Goal: Transaction & Acquisition: Subscribe to service/newsletter

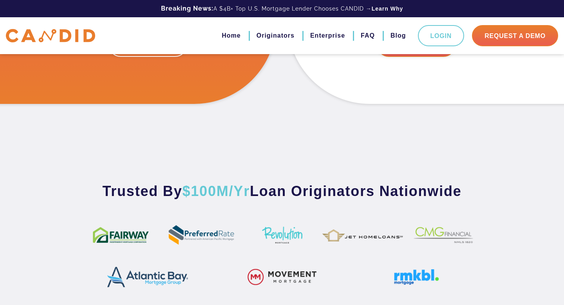
scroll to position [355, 0]
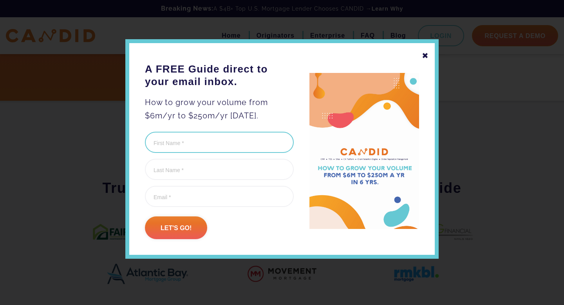
click at [237, 143] on input "First Name (Required)" at bounding box center [219, 142] width 149 height 21
type input "[PERSON_NAME]"
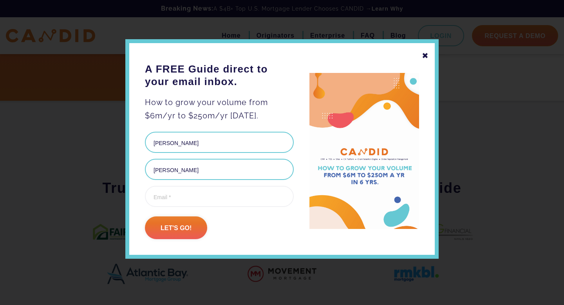
type input "[PERSON_NAME][EMAIL_ADDRESS][PERSON_NAME][DOMAIN_NAME]"
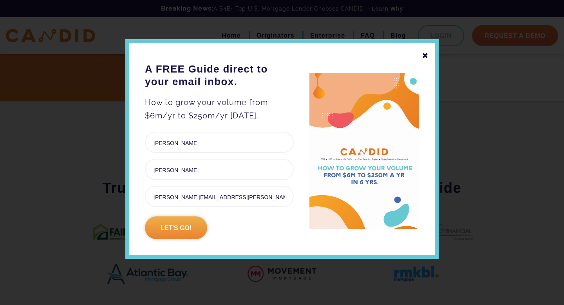
click at [189, 227] on input "Let's go!" at bounding box center [176, 227] width 62 height 23
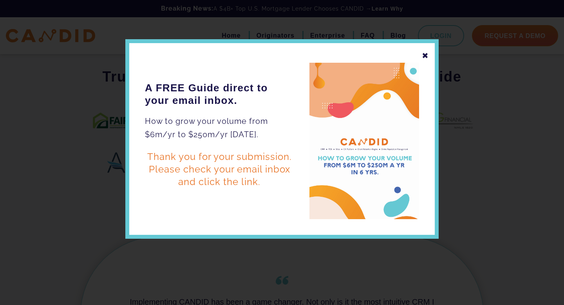
scroll to position [0, 0]
click at [176, 228] on div "✖ A FREE Guide direct to your email inbox. How to grow your volume from $6m/yr …" at bounding box center [282, 139] width 314 height 200
click at [426, 56] on div "✖" at bounding box center [425, 55] width 7 height 13
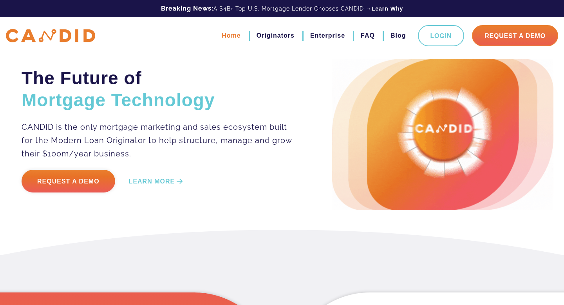
click at [233, 34] on link "Home" at bounding box center [231, 35] width 19 height 13
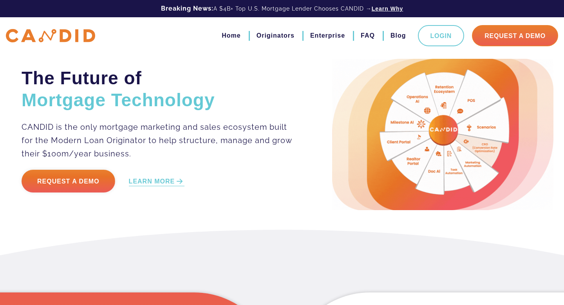
click at [396, 7] on link "Learn Why" at bounding box center [388, 9] width 32 height 8
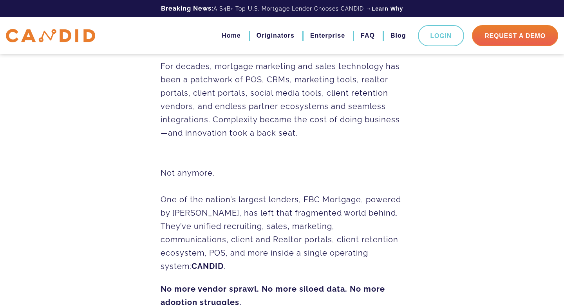
scroll to position [225, 0]
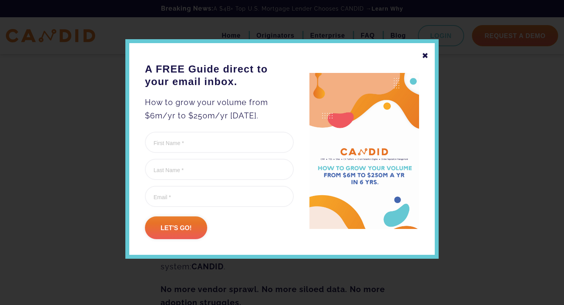
click at [425, 54] on div "✖" at bounding box center [425, 55] width 7 height 13
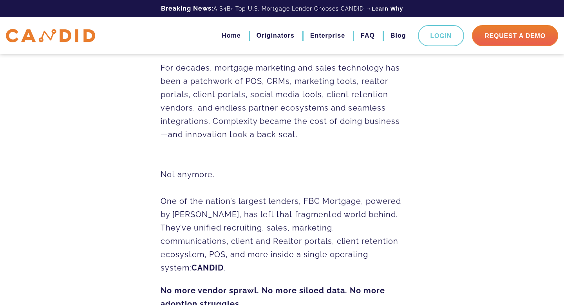
scroll to position [0, 0]
